Goal: Obtain resource: Obtain resource

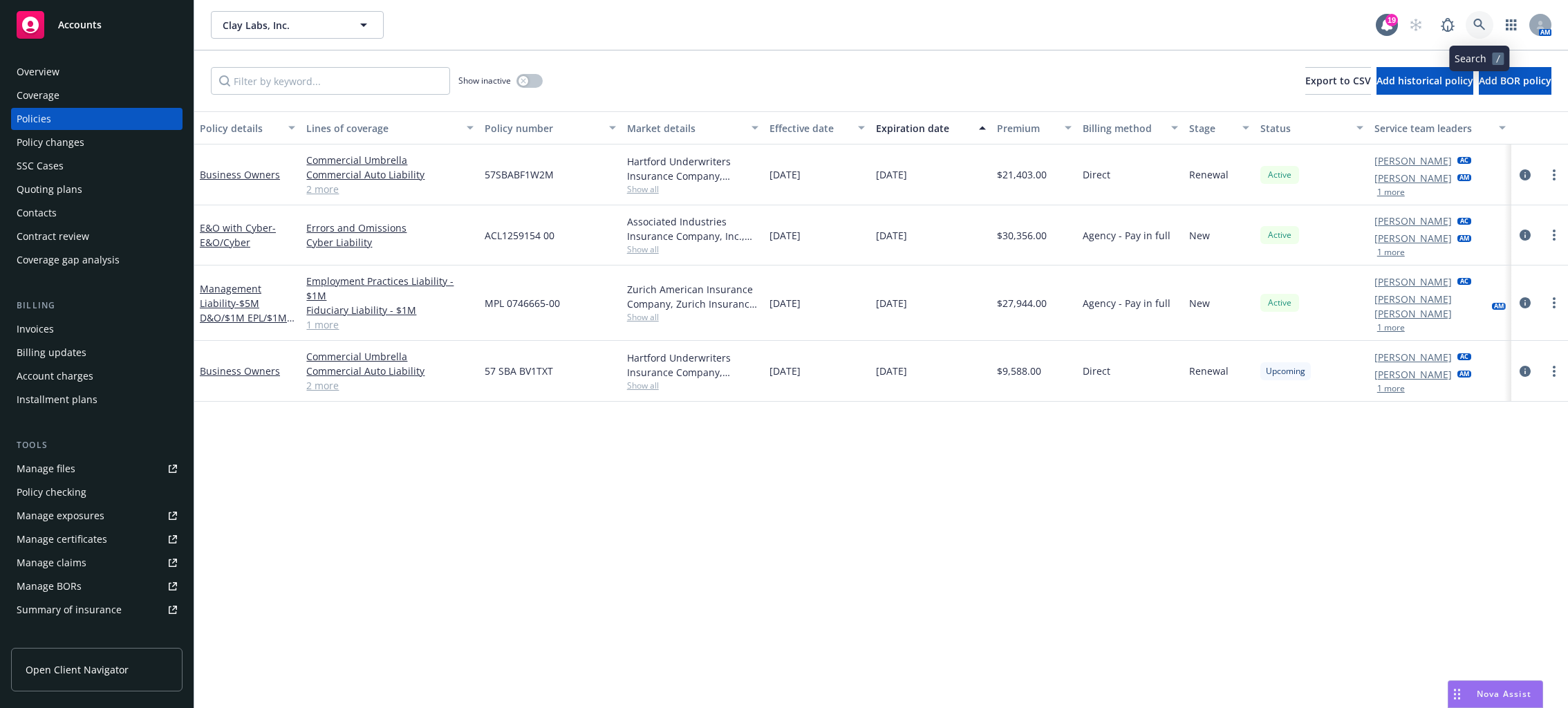
click at [1479, 37] on link at bounding box center [1479, 25] width 27 height 27
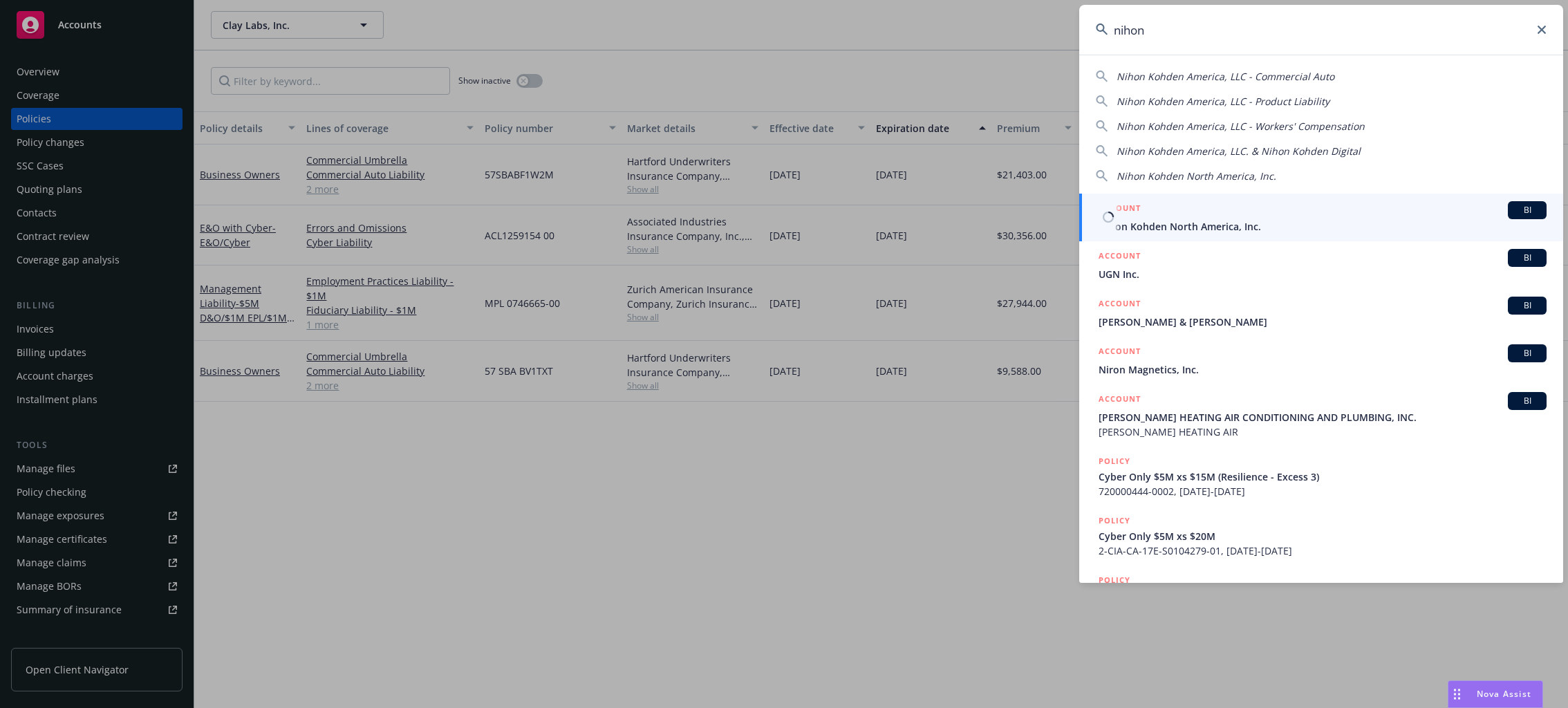
type input "nihon"
click at [1165, 220] on span "Nihon Kohden North America, Inc." at bounding box center [1323, 227] width 448 height 15
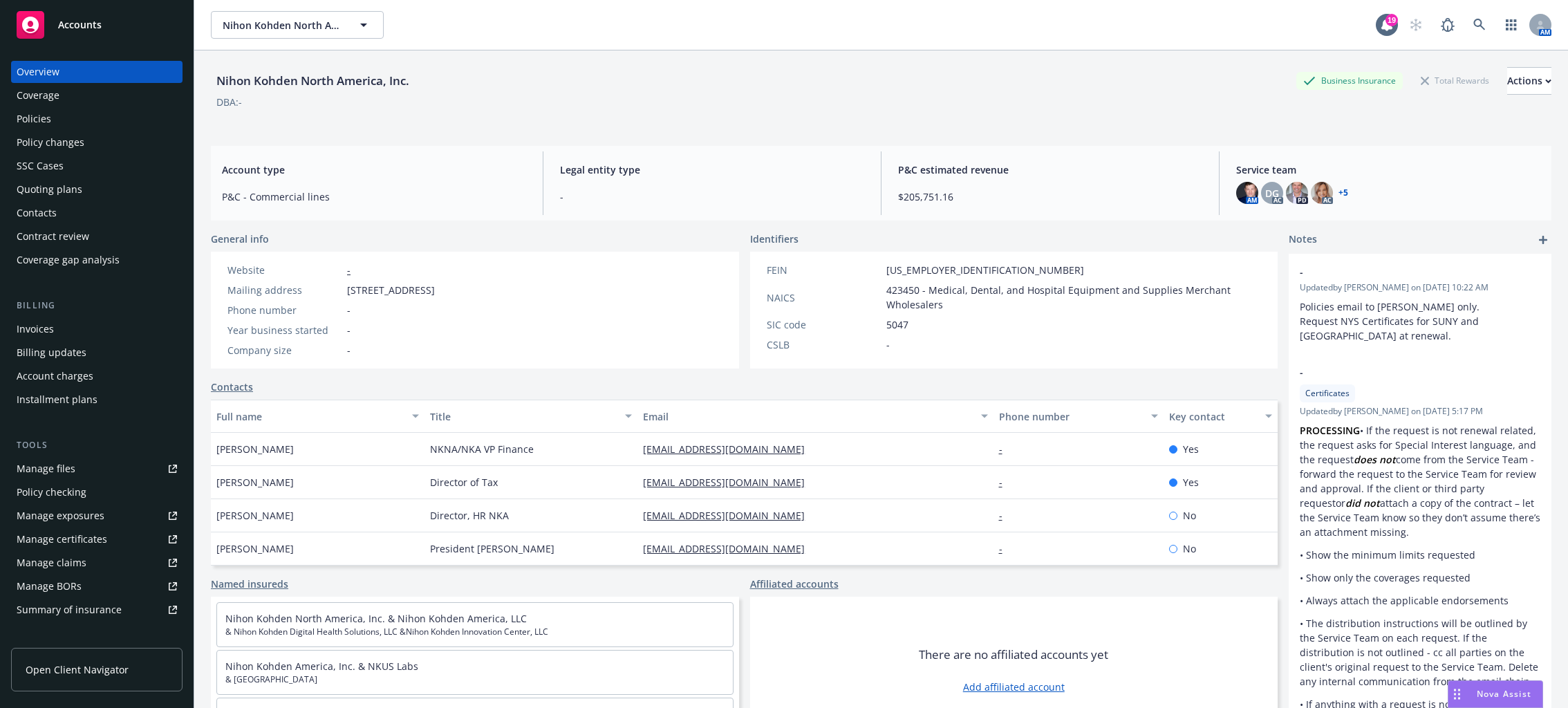
click at [30, 118] on div "Policies" at bounding box center [34, 119] width 35 height 22
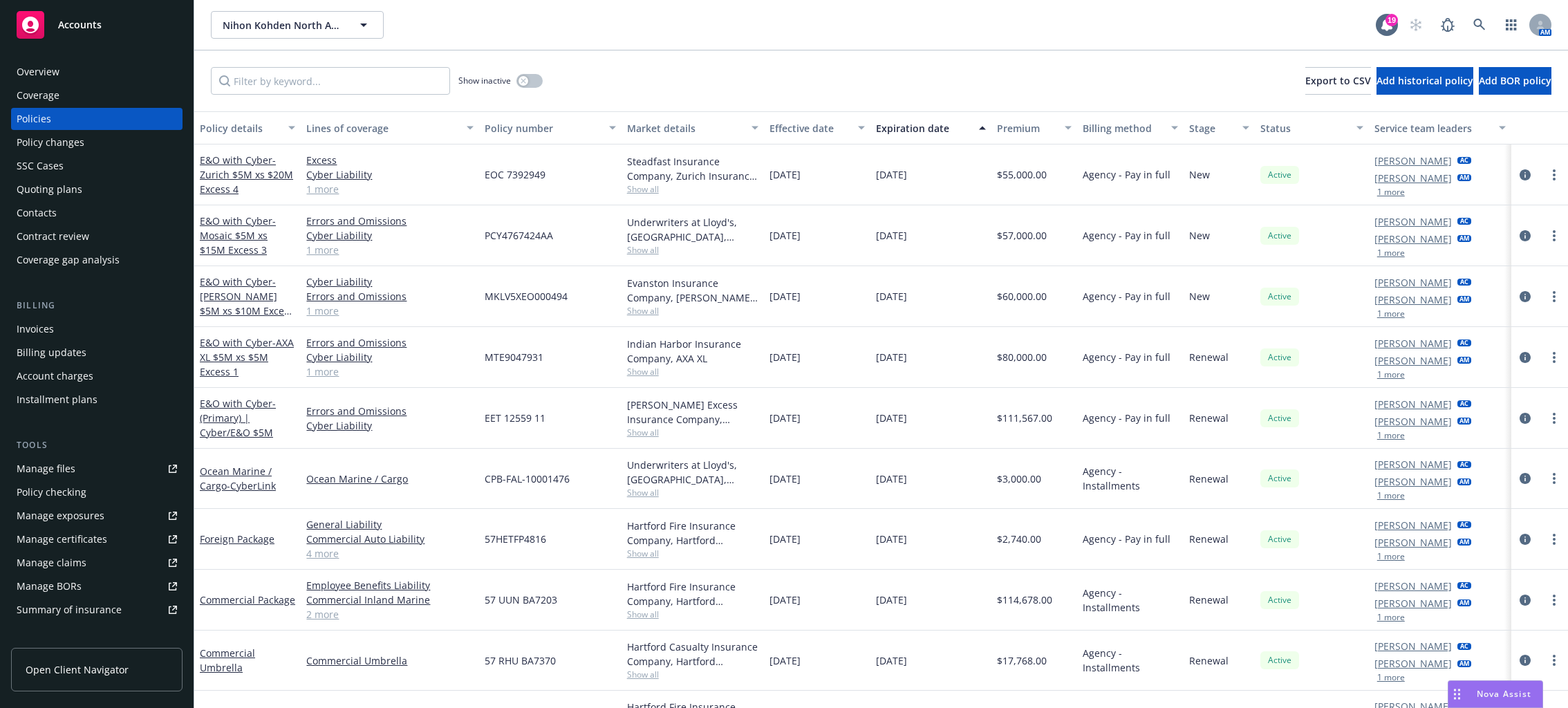
click at [1386, 370] on button "1 more" at bounding box center [1391, 374] width 27 height 8
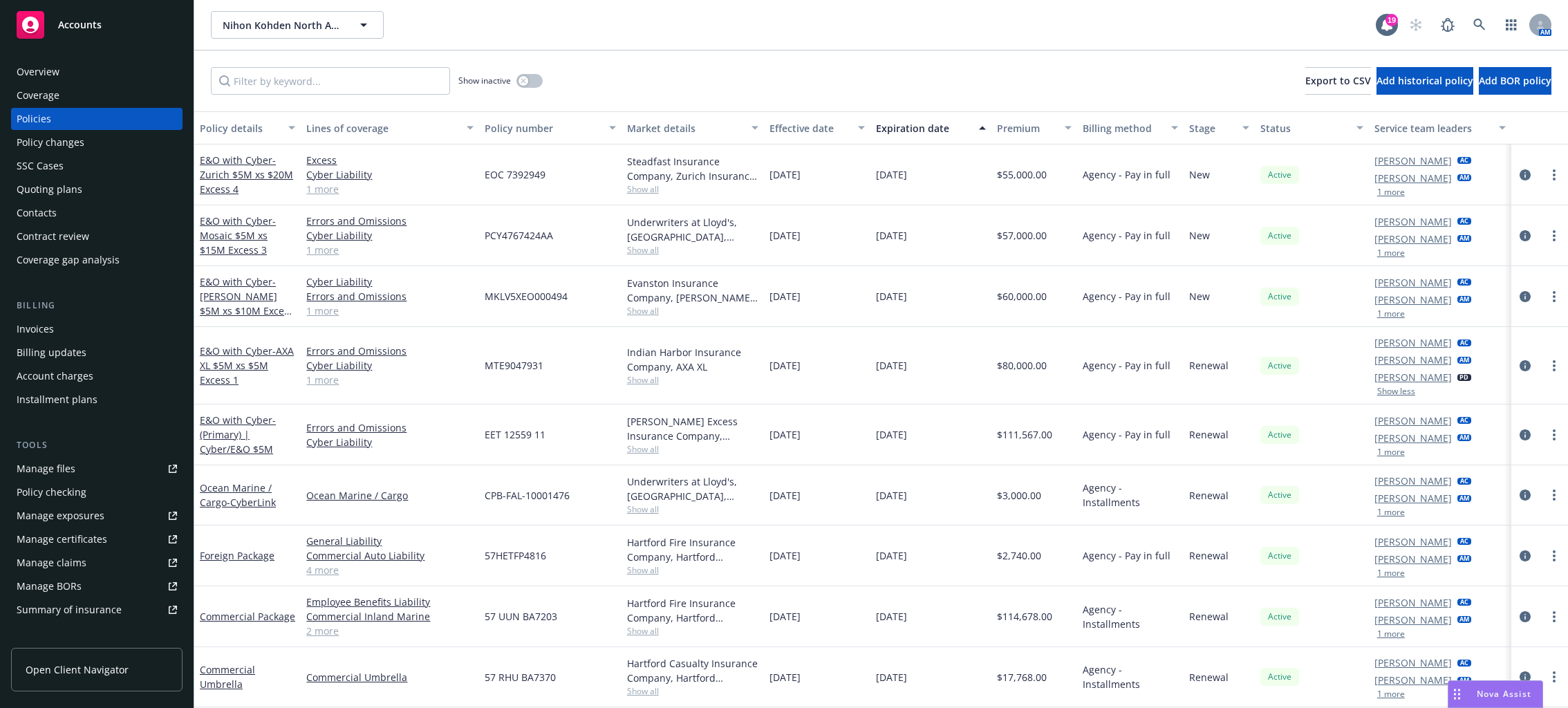
click at [558, 42] on div "Nihon Kohden North America, Inc. Nihon Kohden North America, Inc. 19 AM" at bounding box center [881, 25] width 1374 height 49
click at [48, 473] on div "Manage files" at bounding box center [46, 468] width 59 height 22
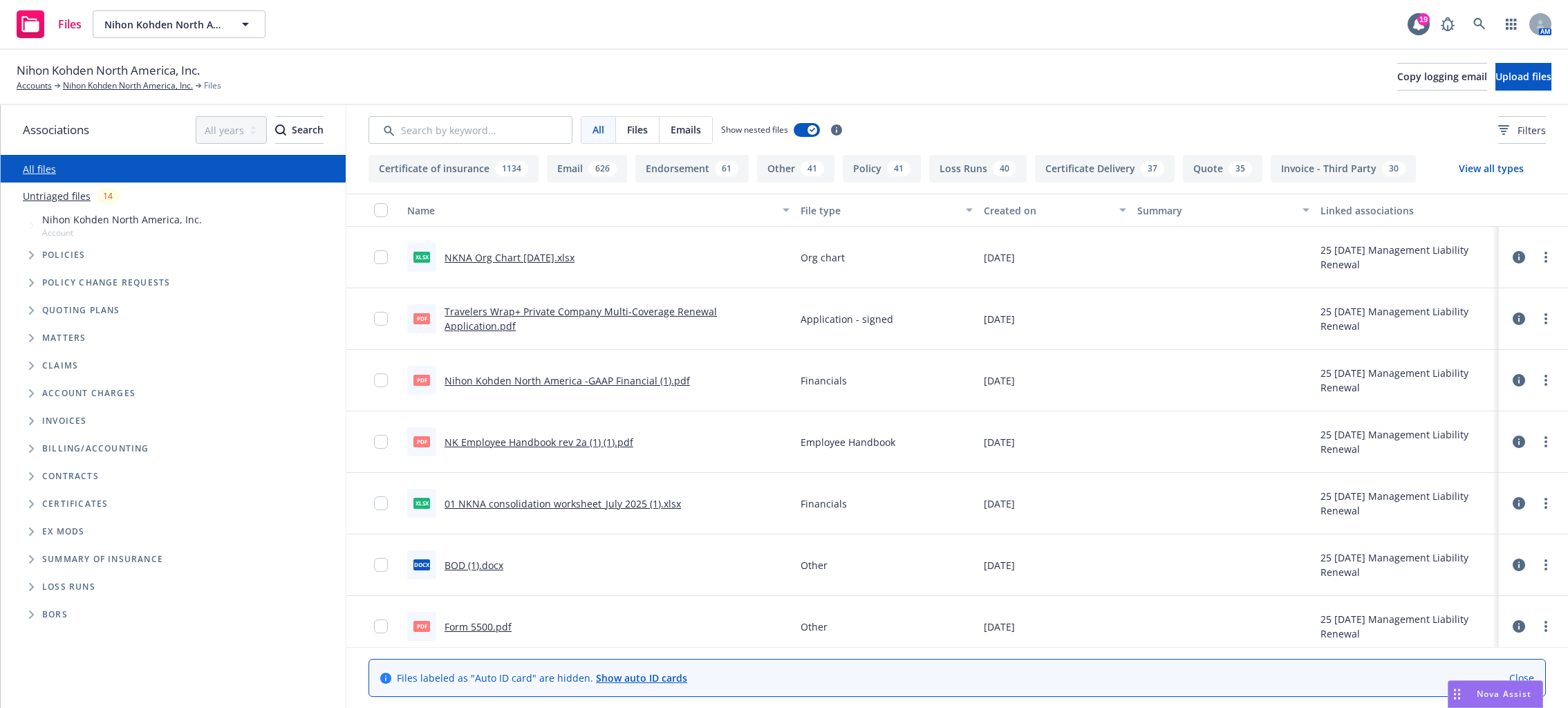
click at [30, 312] on icon "Tree Example" at bounding box center [32, 310] width 5 height 8
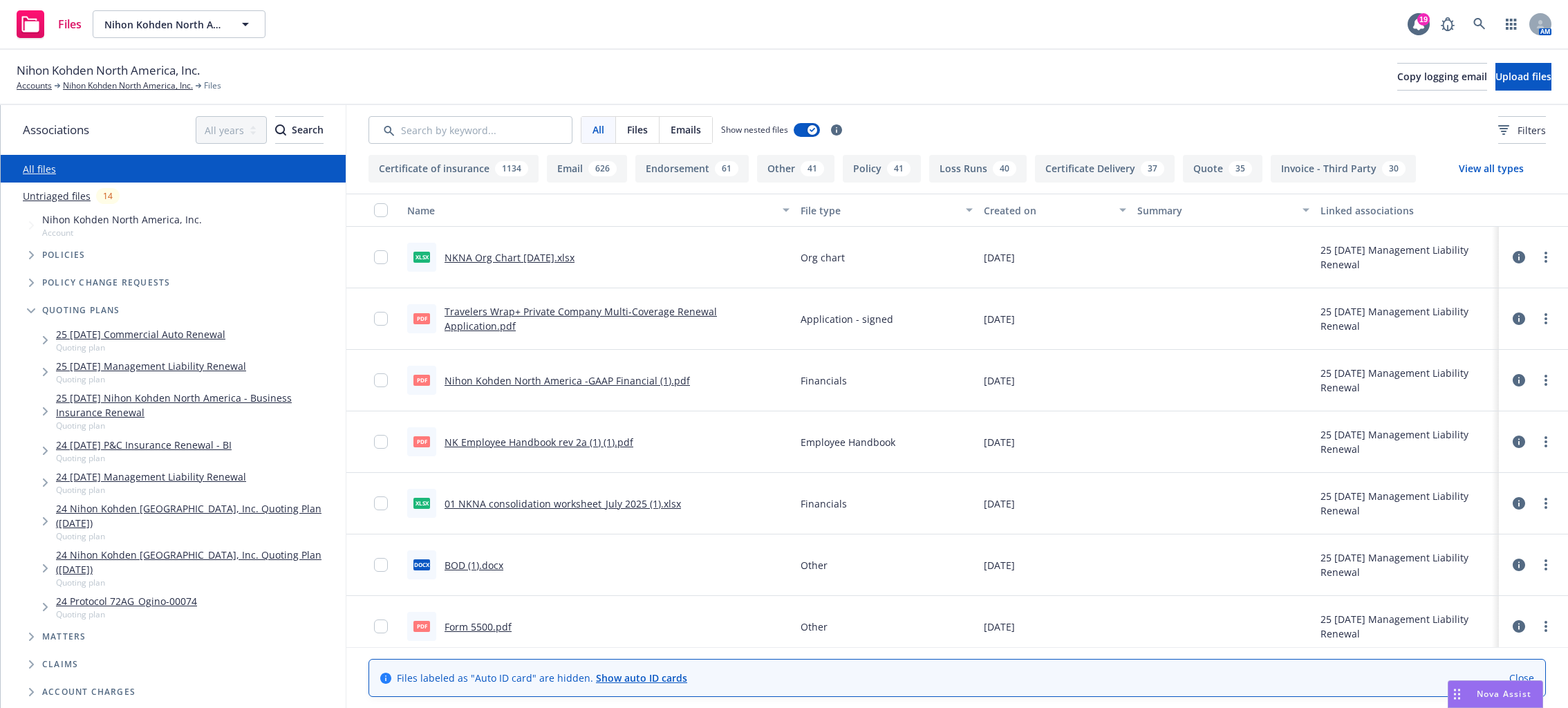
click at [44, 522] on icon "Tree Example" at bounding box center [46, 520] width 5 height 8
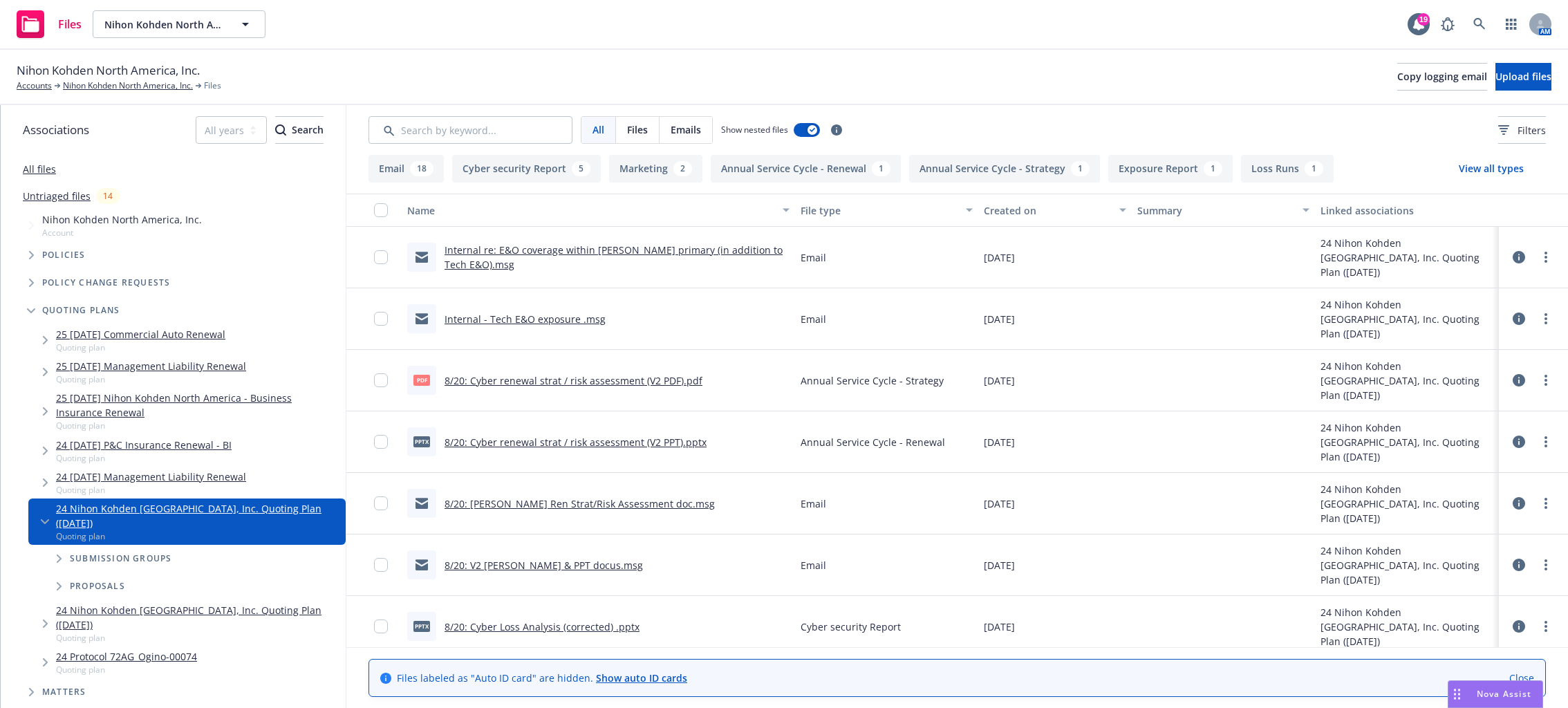
click at [44, 480] on icon "Tree Example" at bounding box center [46, 482] width 5 height 8
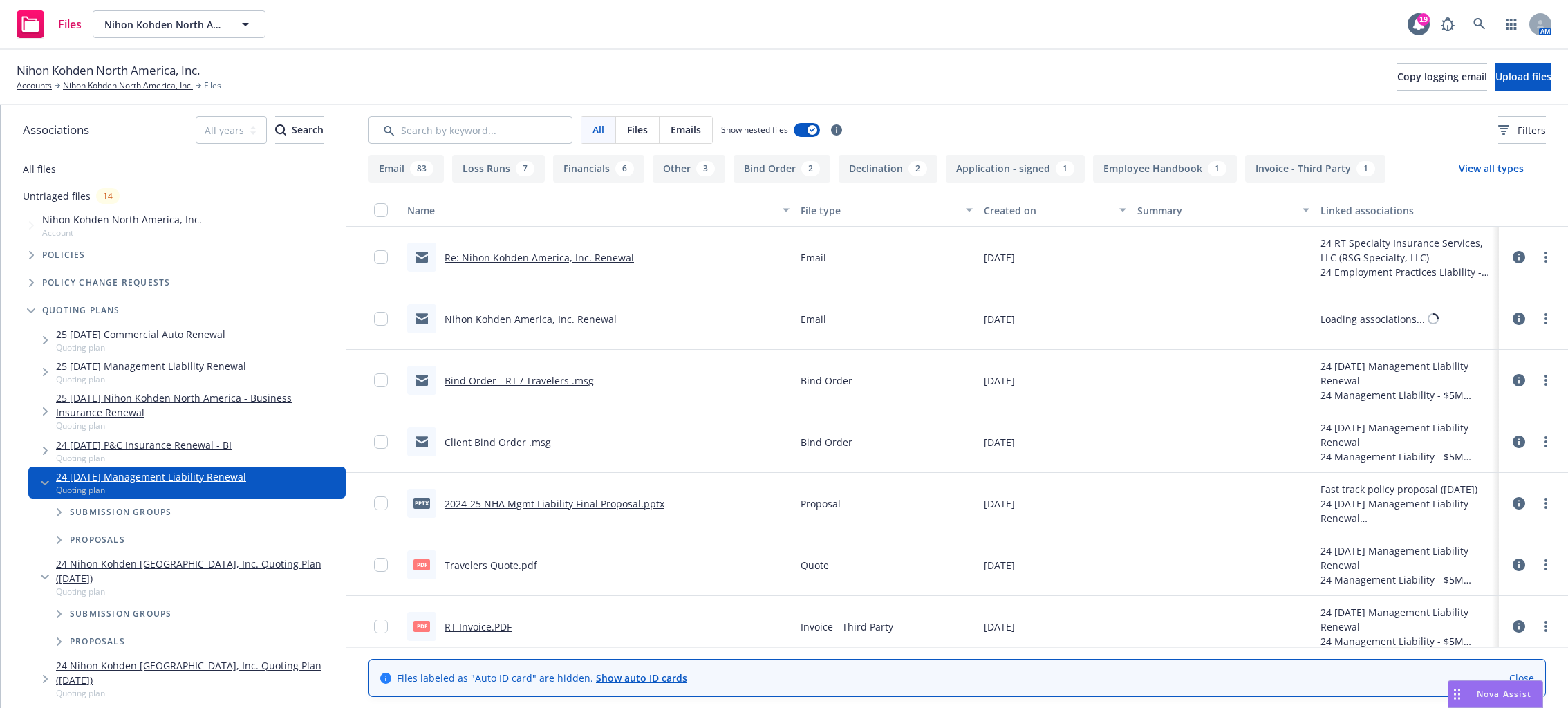
click at [57, 511] on icon "Tree Example" at bounding box center [59, 512] width 5 height 8
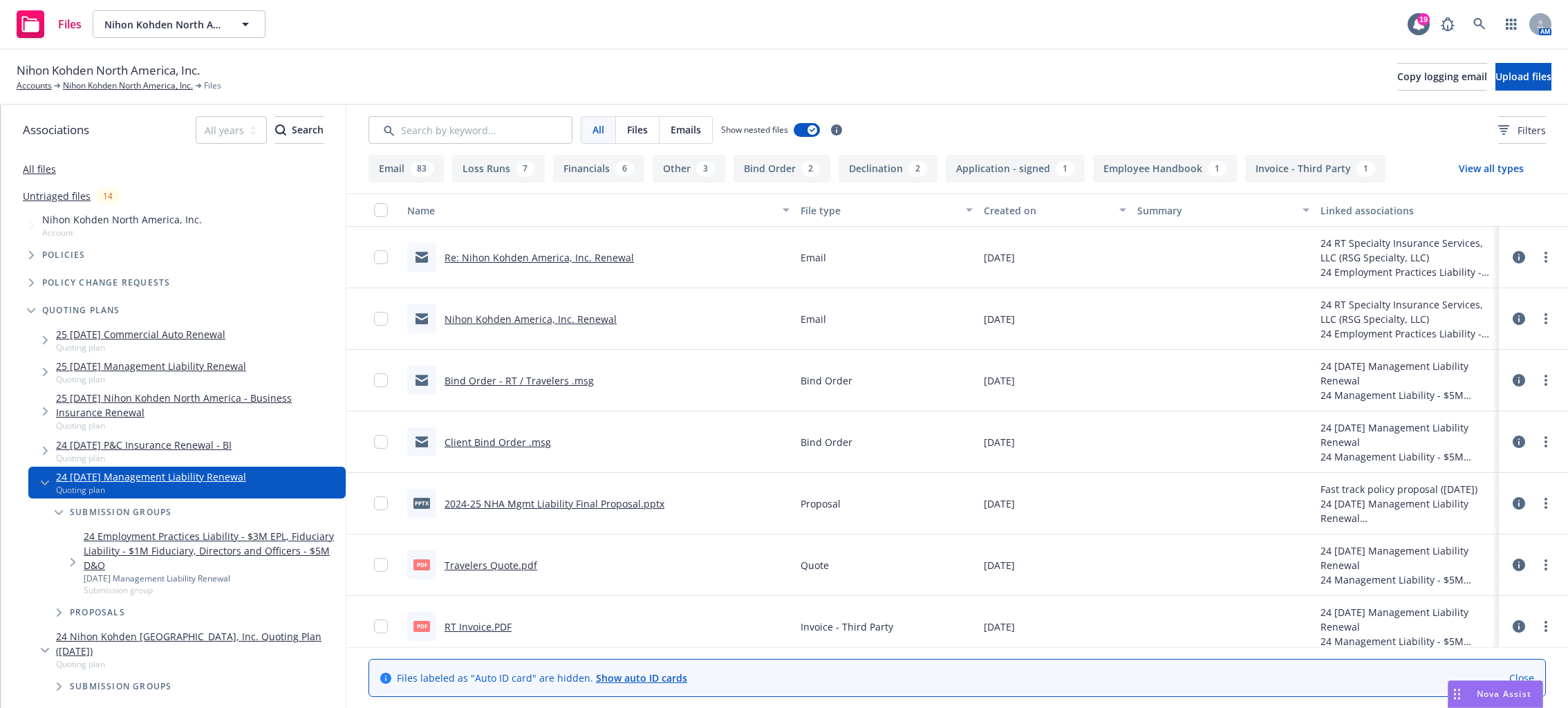
scroll to position [138, 0]
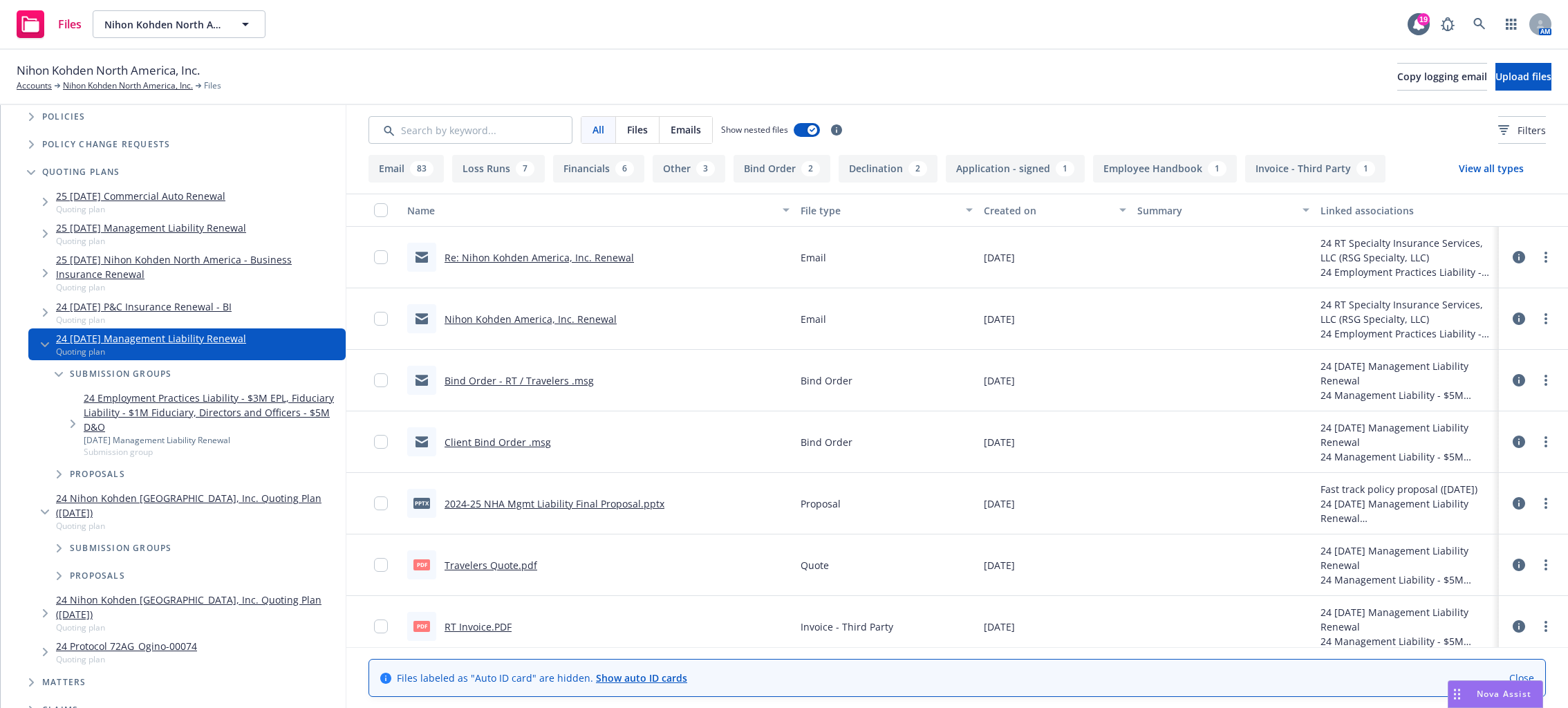
click at [68, 421] on span "Tree Example" at bounding box center [72, 424] width 22 height 22
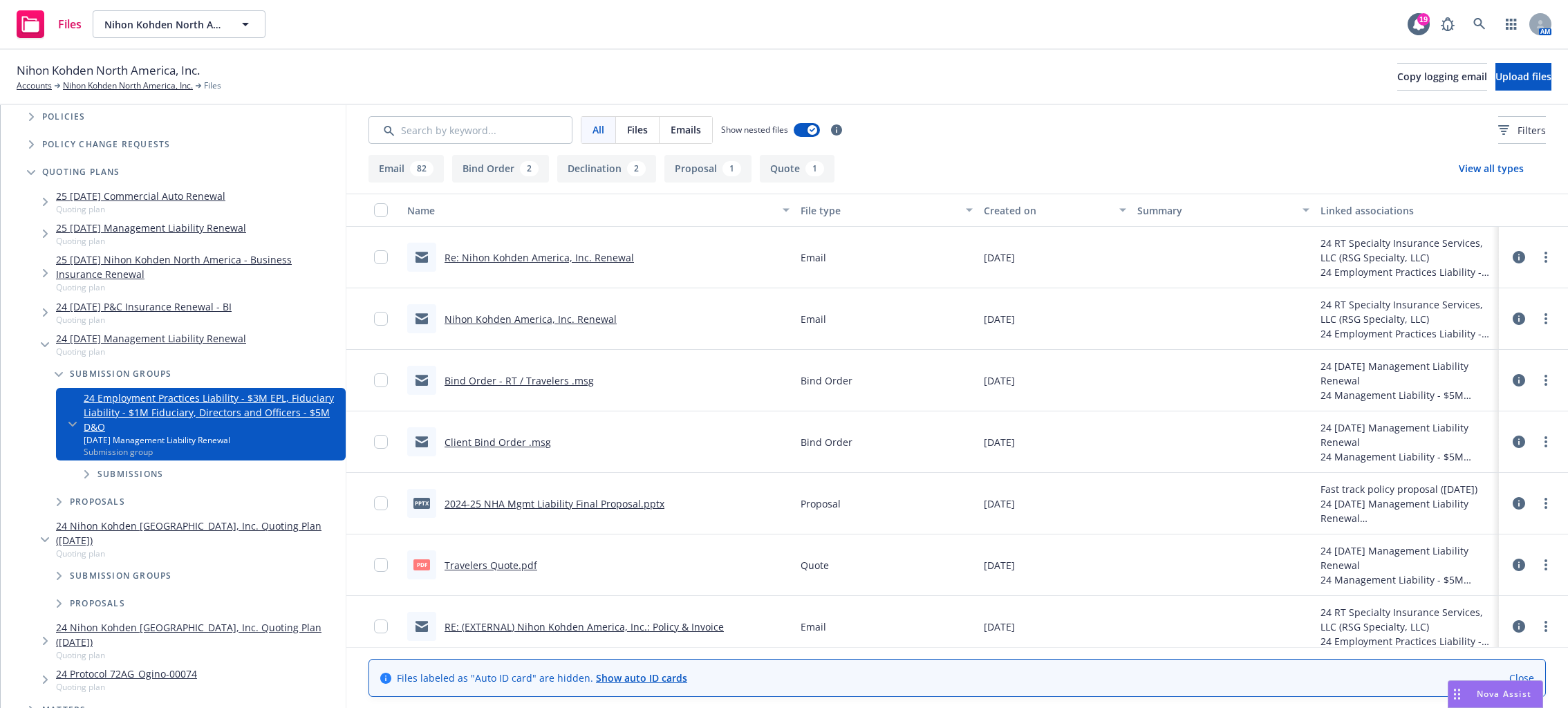
click at [88, 476] on icon "Tree Example" at bounding box center [87, 474] width 5 height 8
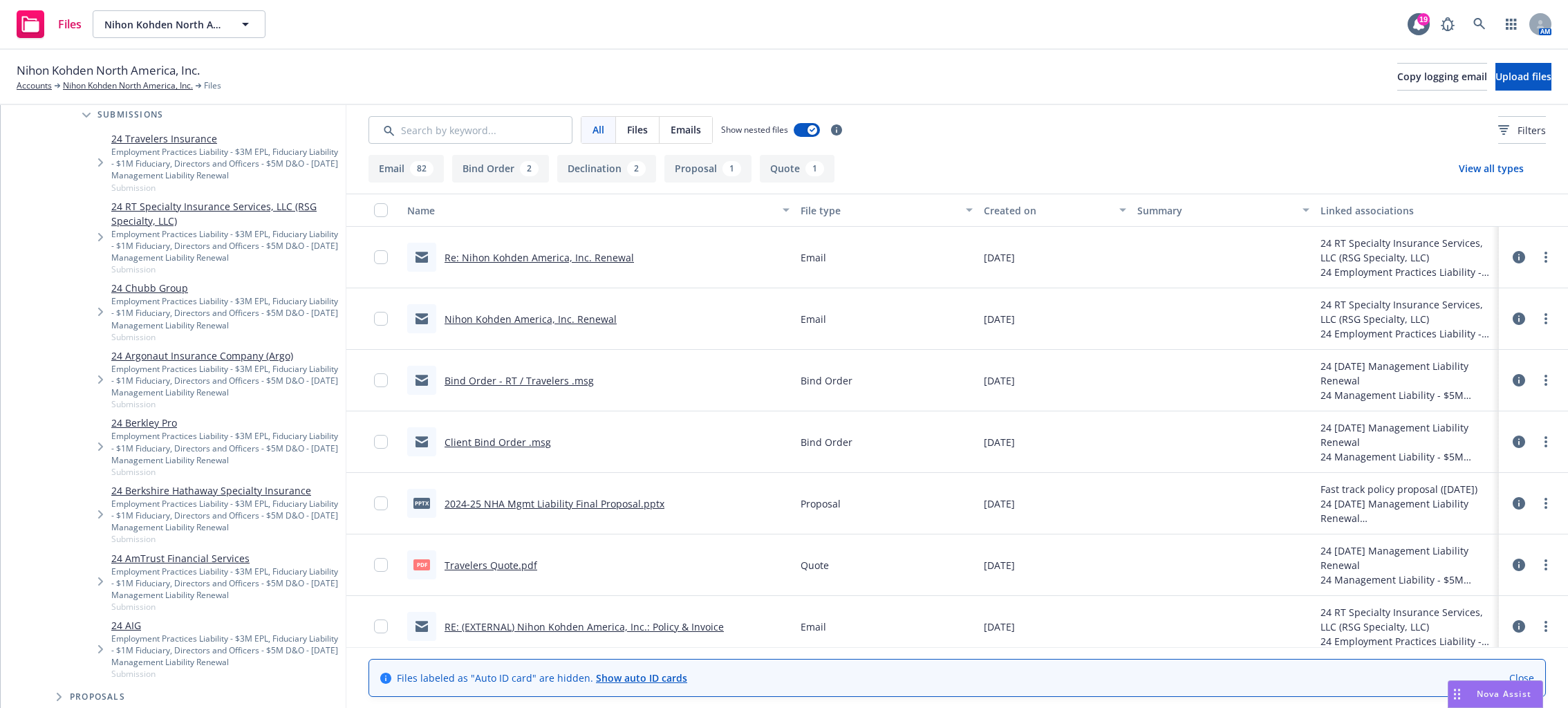
scroll to position [692, 0]
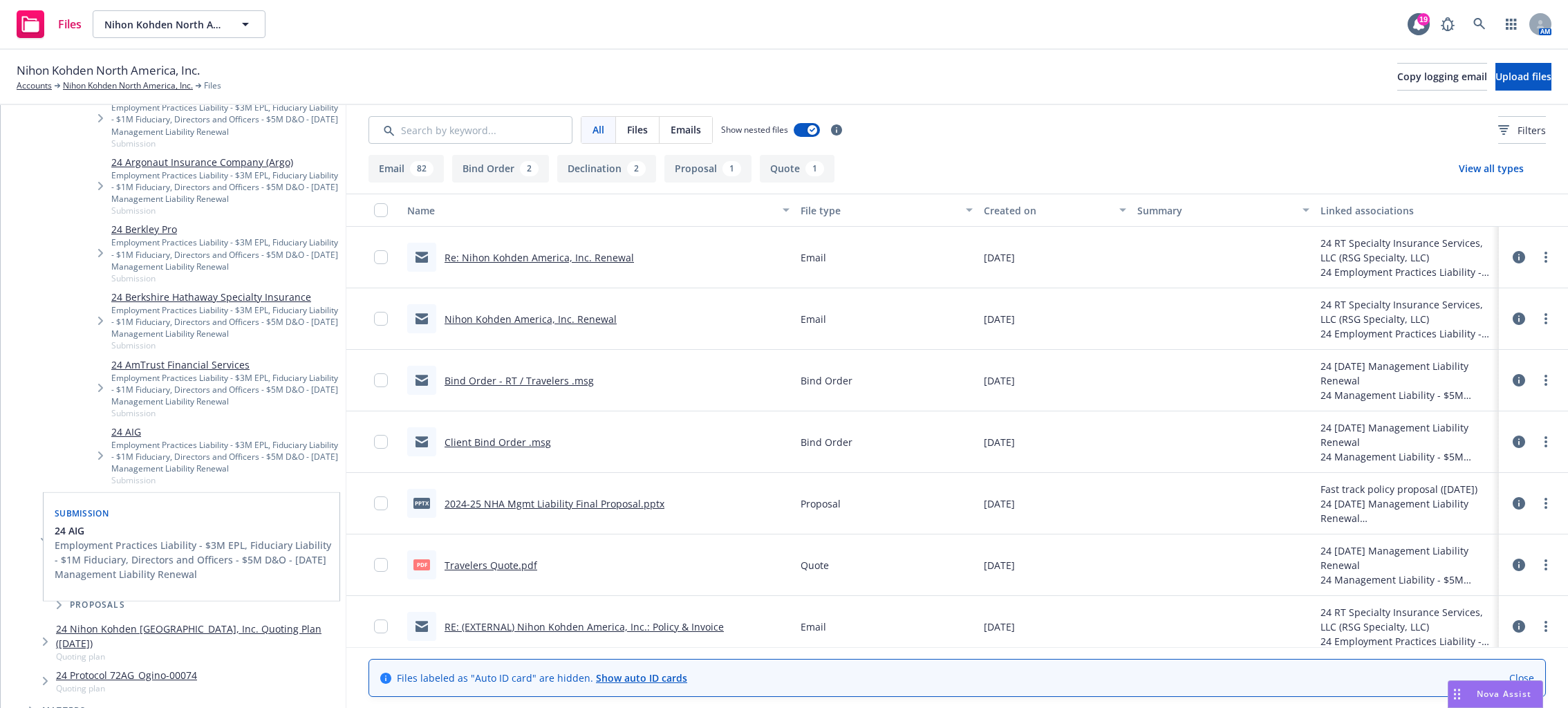
click at [129, 434] on link "24 AIG" at bounding box center [226, 432] width 229 height 15
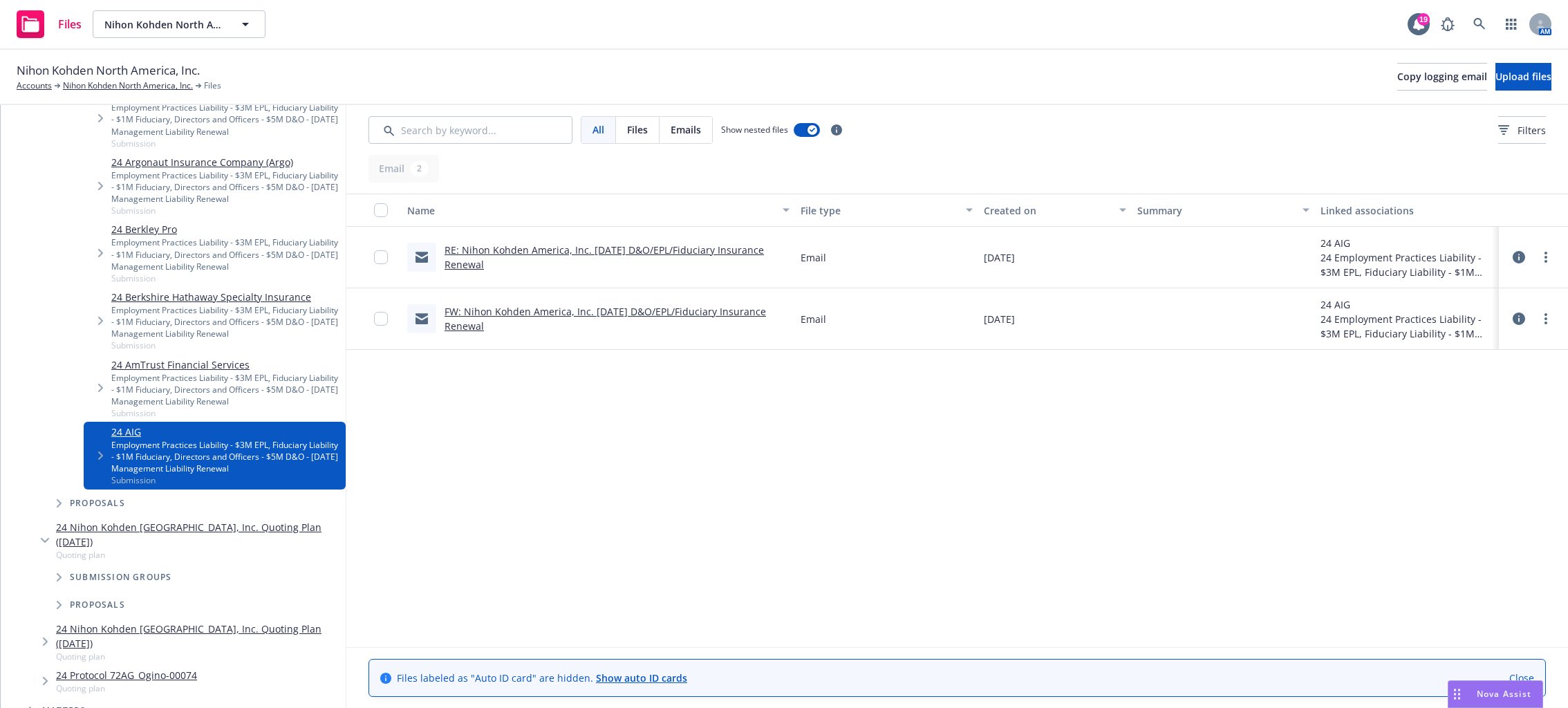
click at [479, 315] on link "FW: Nihon Kohden America, Inc. [DATE] D&O/EPL/Fiduciary Insurance Renewal" at bounding box center [605, 318] width 321 height 27
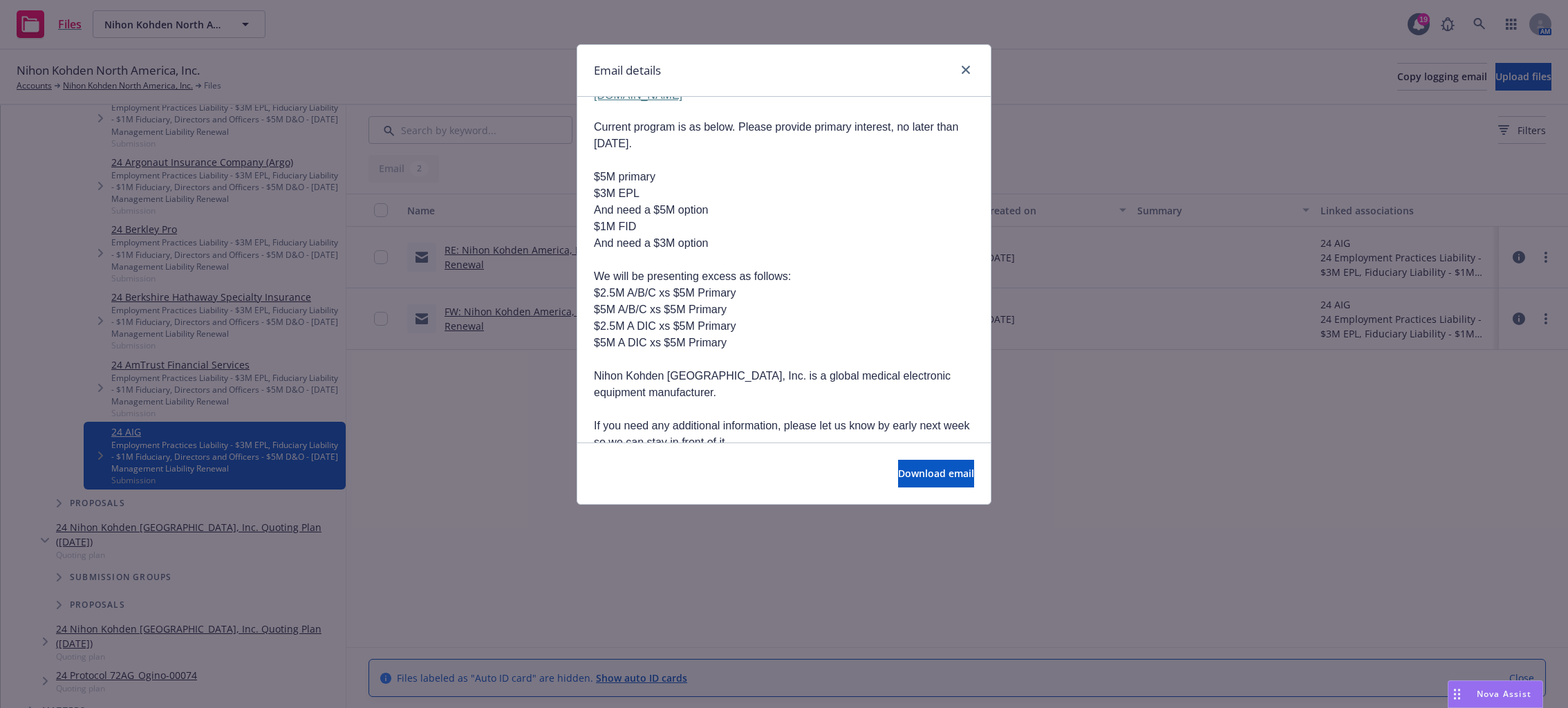
scroll to position [276, 0]
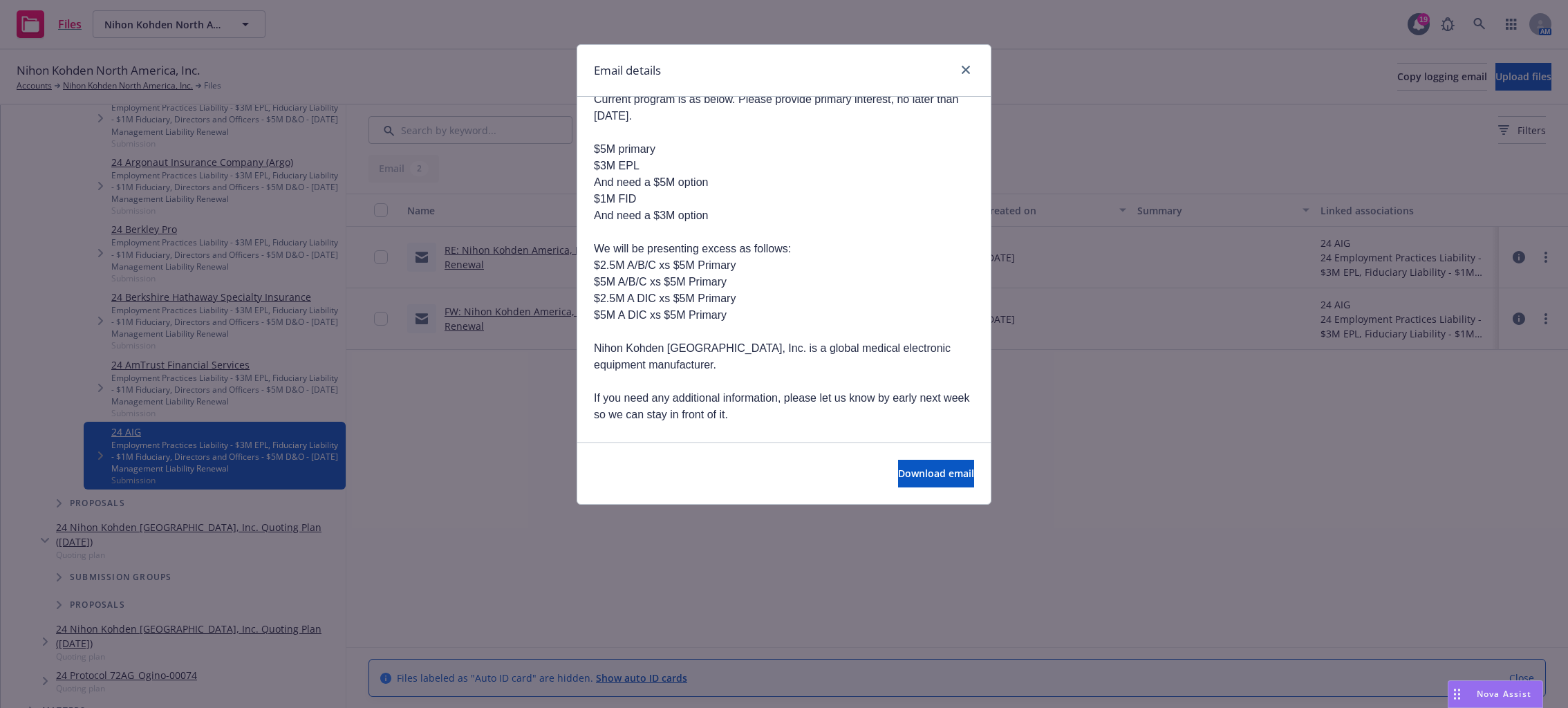
click at [718, 318] on p "$5M A DIC xs $5M Primary" at bounding box center [784, 316] width 381 height 16
drag, startPoint x: 718, startPoint y: 319, endPoint x: 596, endPoint y: 269, distance: 131.8
click at [596, 269] on div "Good afternoon [PERSON_NAME], Attached are the submission materials for: Nihon …" at bounding box center [784, 324] width 381 height 757
copy div "$2.5M A/B/C xs $5M Primary $5M A/B/C xs $5M Primary $2.5M A DIC xs $5M Primary …"
click at [1143, 606] on div "Email details FW: Nihon Kohden America, Inc. [DATE] D&O/EPL/Fiduciary Insurance…" at bounding box center [784, 354] width 1568 height 708
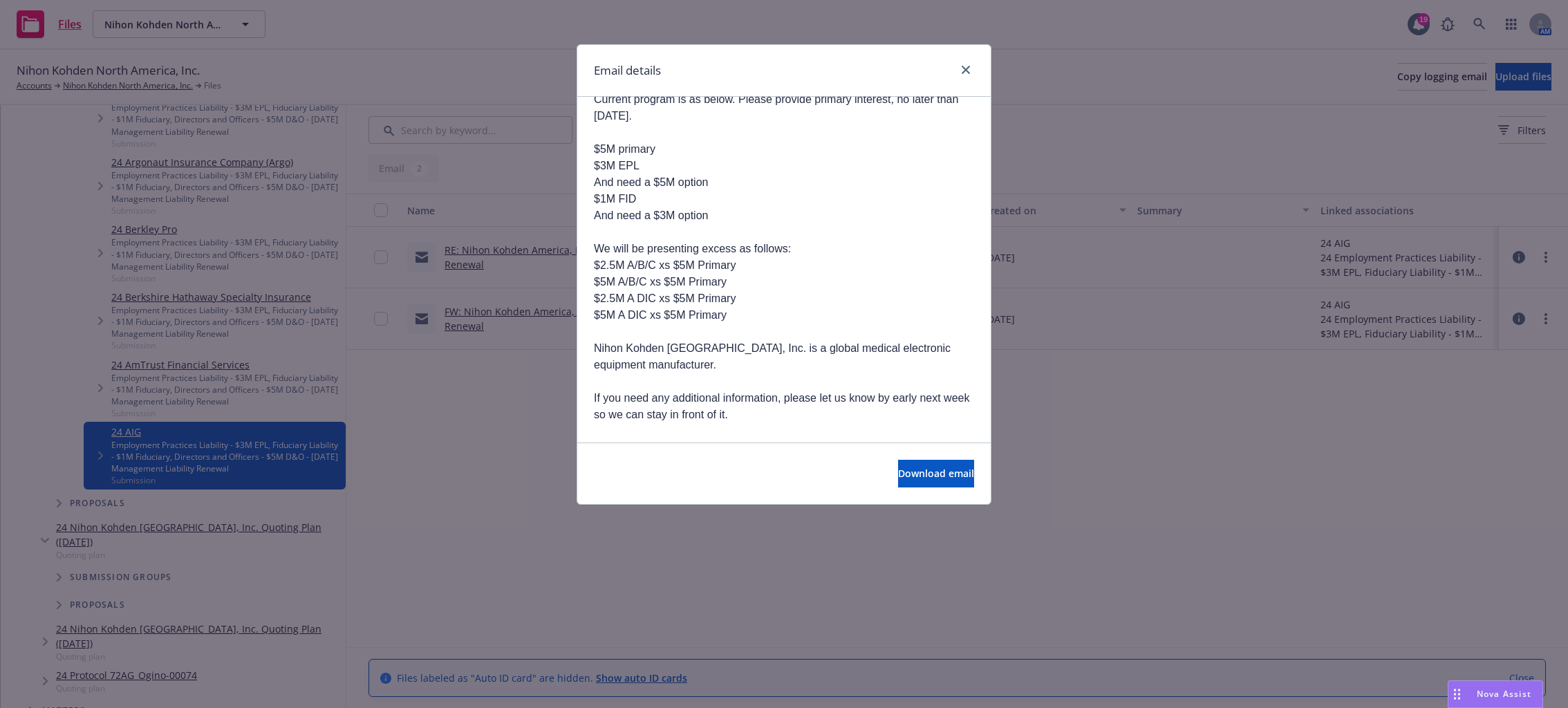
click at [837, 72] on div "Email details" at bounding box center [784, 70] width 413 height 52
click at [1145, 587] on div "Email details FW: Nihon Kohden America, Inc. [DATE] D&O/EPL/Fiduciary Insurance…" at bounding box center [784, 354] width 1568 height 708
click at [1146, 512] on div "Email details FW: Nihon Kohden America, Inc. [DATE] D&O/EPL/Fiduciary Insurance…" at bounding box center [784, 354] width 1568 height 708
click at [1318, 601] on div "Email details FW: Nihon Kohden America, Inc. [DATE] D&O/EPL/Fiduciary Insurance…" at bounding box center [784, 354] width 1568 height 708
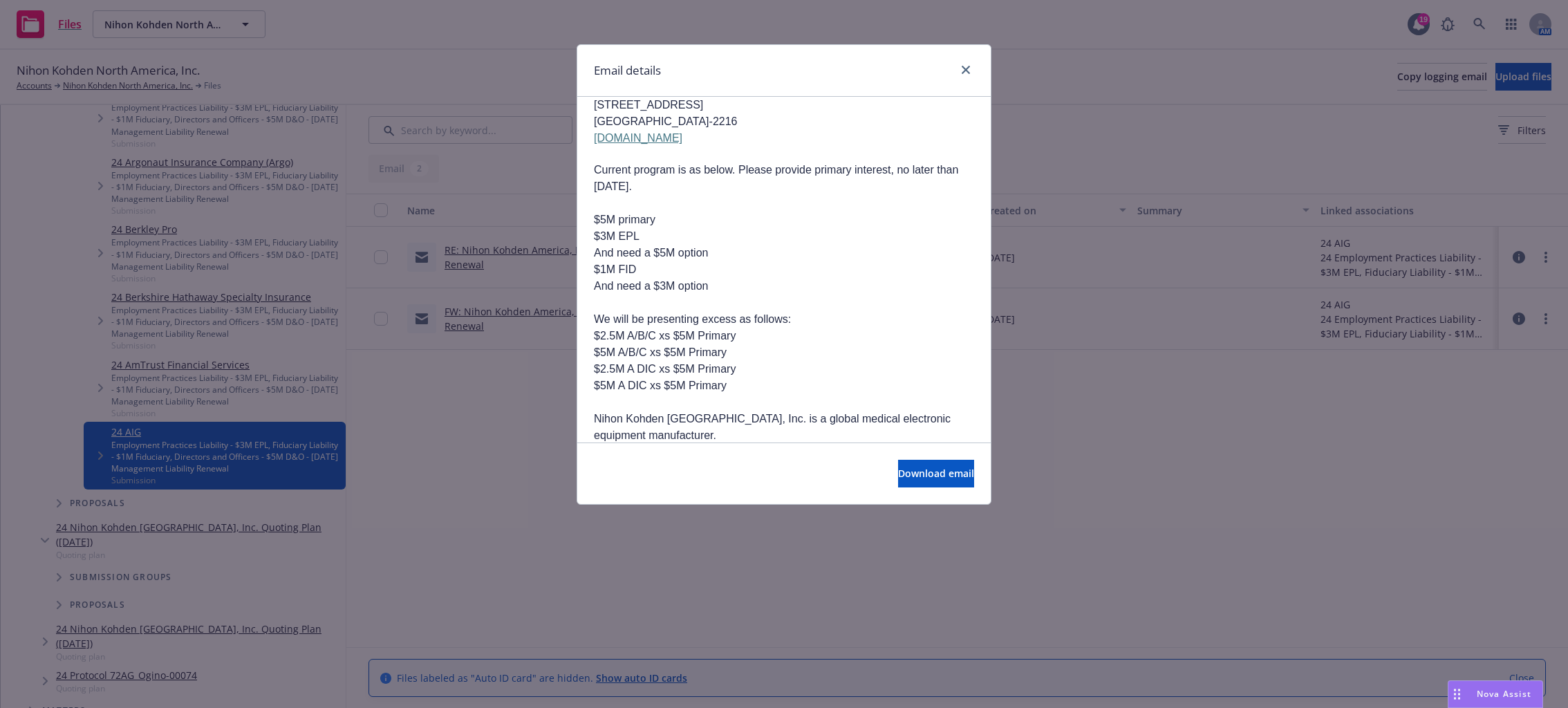
scroll to position [138, 0]
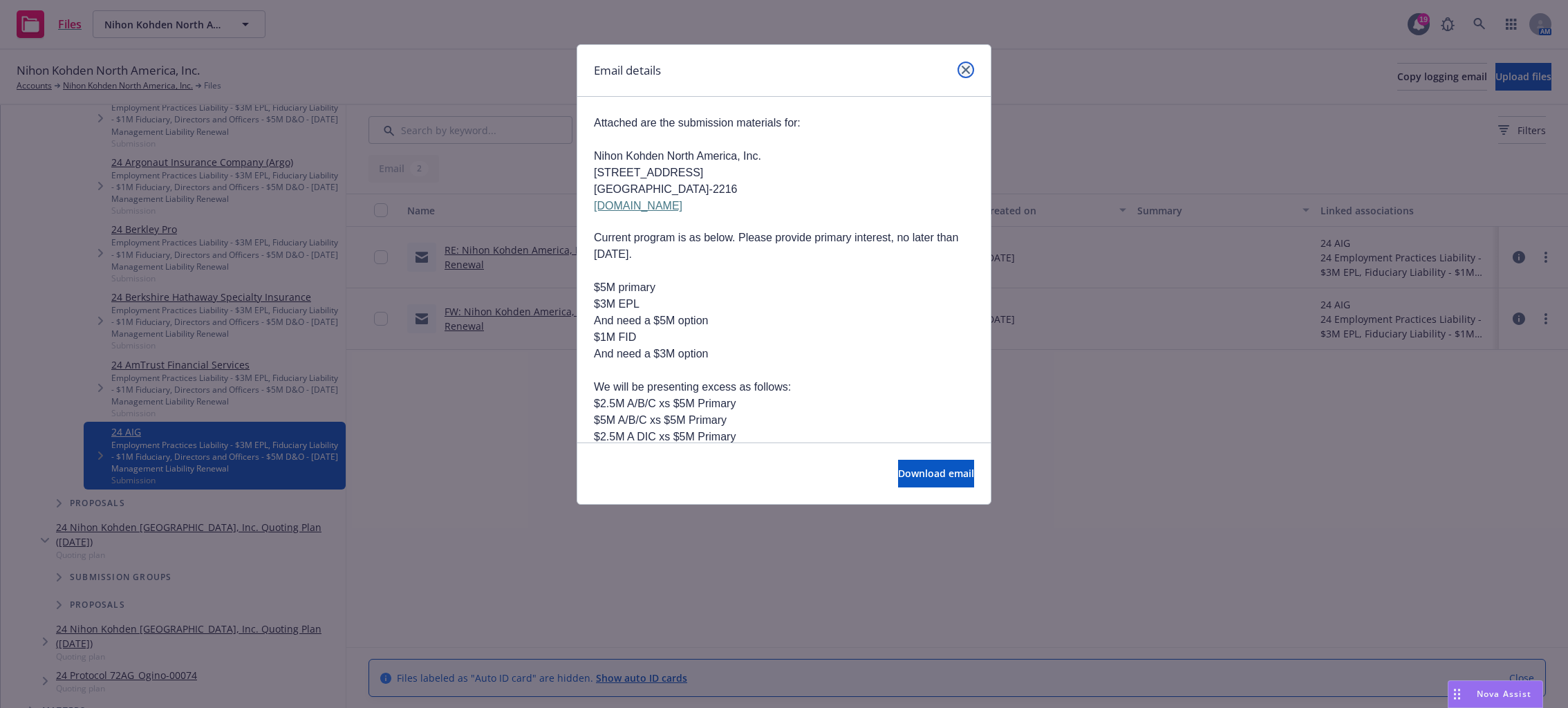
click at [967, 71] on icon "close" at bounding box center [965, 70] width 8 height 8
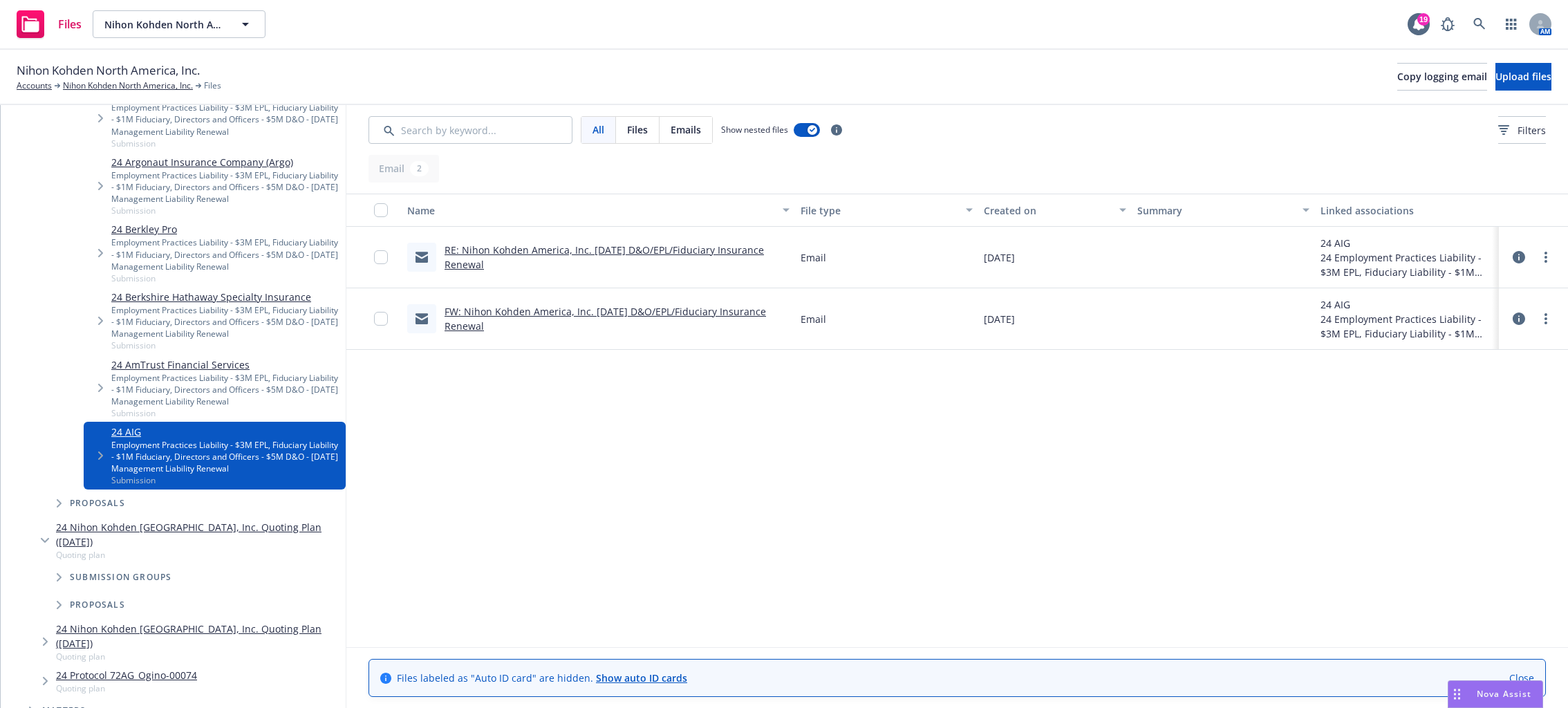
click at [684, 456] on div "Name File type Created on Summary Linked associations RE: Nihon Kohden America,…" at bounding box center [958, 421] width 1222 height 454
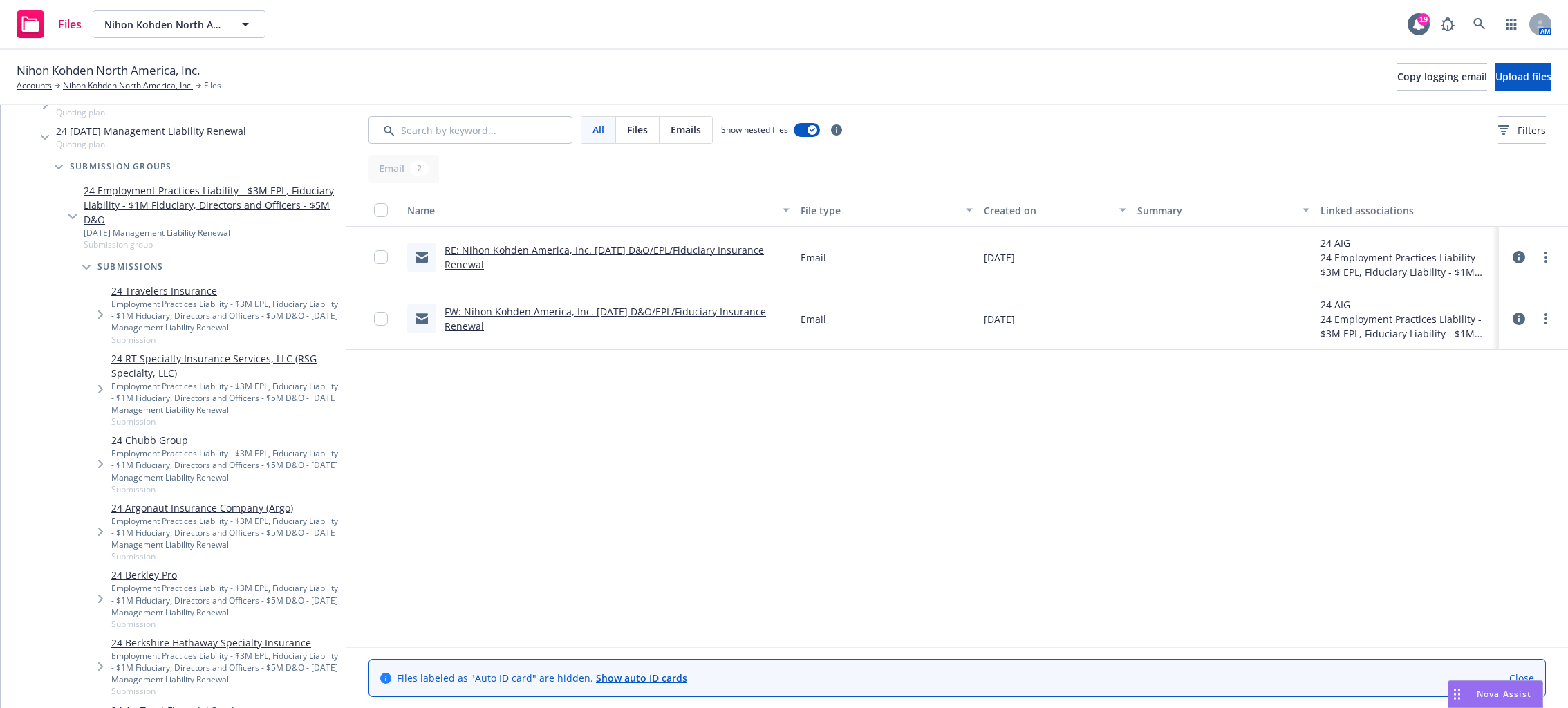
scroll to position [0, 0]
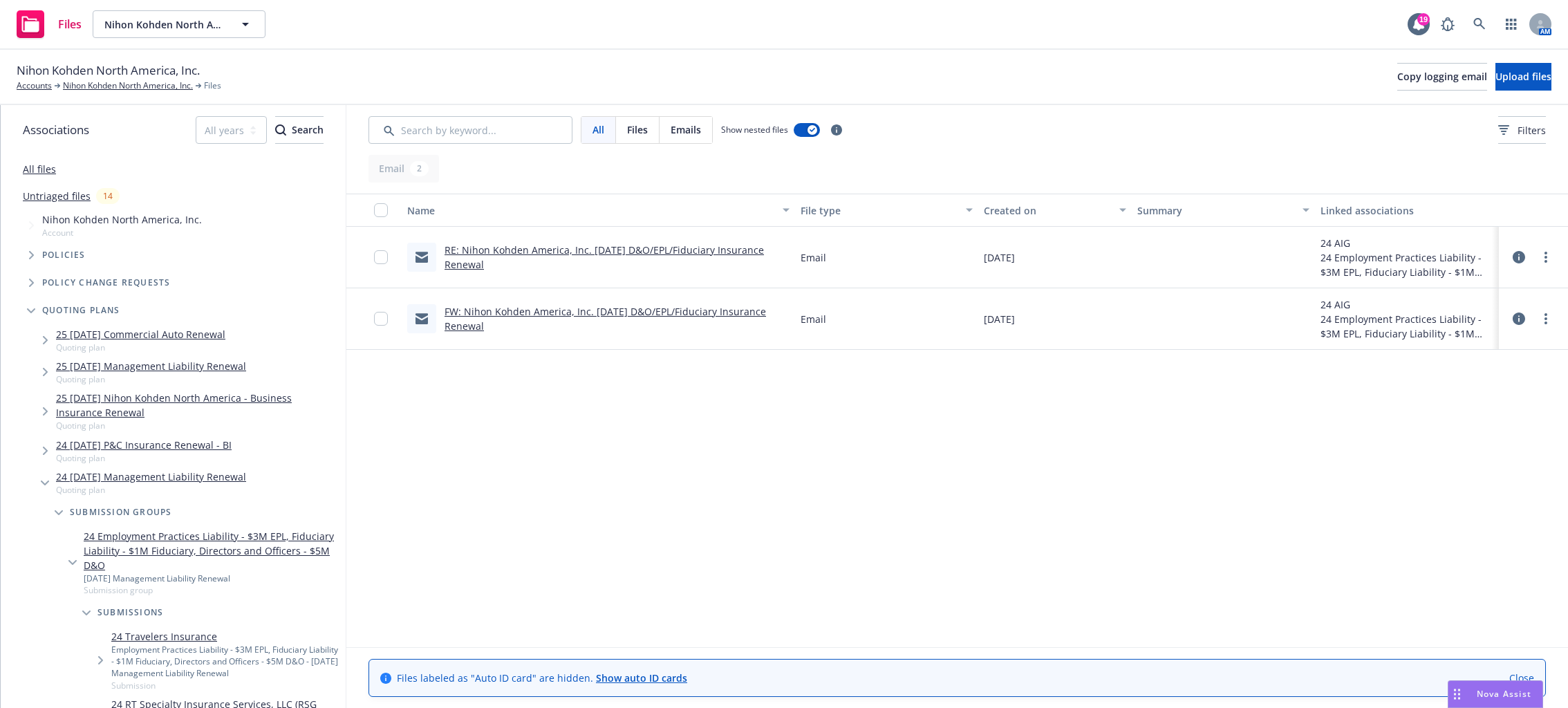
click at [527, 36] on div "Files Nihon Kohden North America, Inc. Nihon Kohden North America, Inc. 19 AM" at bounding box center [784, 25] width 1568 height 49
